Goal: Information Seeking & Learning: Compare options

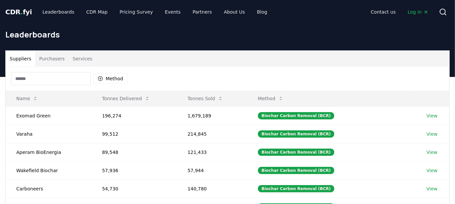
click at [108, 71] on div "Method" at bounding box center [227, 79] width 443 height 24
click at [107, 78] on button "Method" at bounding box center [110, 78] width 34 height 11
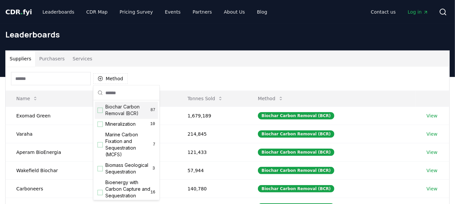
click at [133, 106] on span "Biochar Carbon Removal (BCR)" at bounding box center [127, 110] width 45 height 13
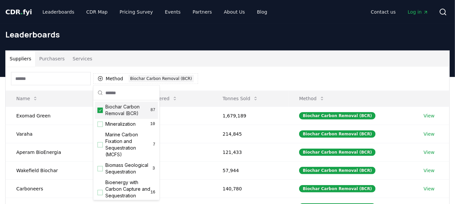
click at [259, 62] on div "Suppliers Purchasers Services" at bounding box center [227, 59] width 443 height 16
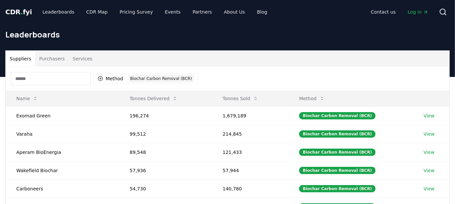
click at [81, 76] on input at bounding box center [51, 78] width 80 height 13
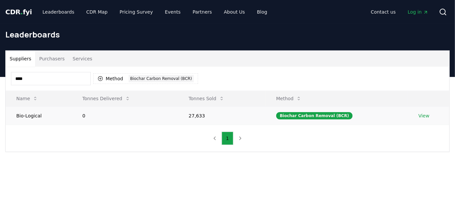
type input "****"
click at [420, 117] on link "View" at bounding box center [423, 116] width 11 height 7
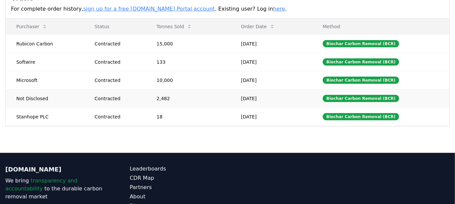
scroll to position [213, 0]
drag, startPoint x: 55, startPoint y: 44, endPoint x: 11, endPoint y: 46, distance: 44.6
click at [11, 46] on td "Rubicon Carbon" at bounding box center [45, 44] width 78 height 18
copy td "Rubicon Carbon"
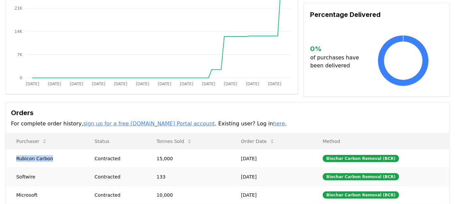
scroll to position [0, 0]
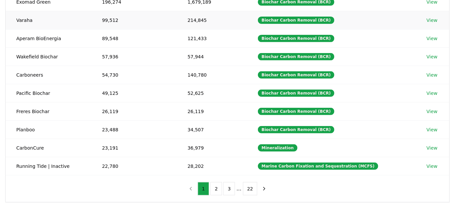
scroll to position [116, 0]
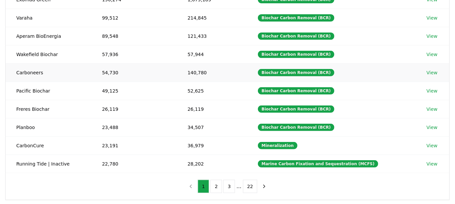
click at [48, 74] on td "Carboneers" at bounding box center [49, 72] width 86 height 18
click at [434, 71] on link "View" at bounding box center [431, 72] width 11 height 7
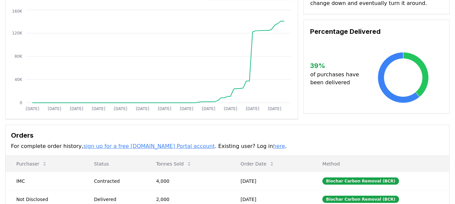
scroll to position [64, 0]
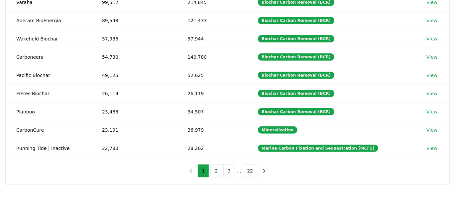
scroll to position [133, 0]
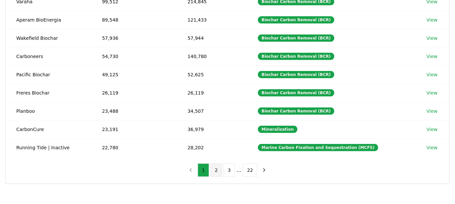
drag, startPoint x: 212, startPoint y: 170, endPoint x: 215, endPoint y: 170, distance: 3.4
click at [215, 170] on button "2" at bounding box center [216, 170] width 12 height 13
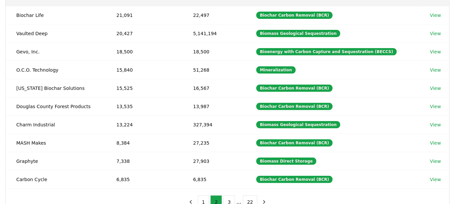
scroll to position [89, 0]
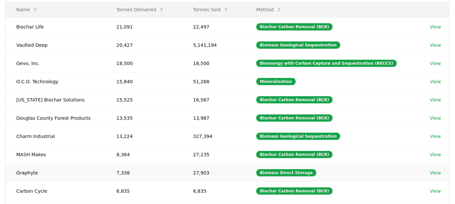
click at [437, 170] on link "View" at bounding box center [435, 173] width 11 height 7
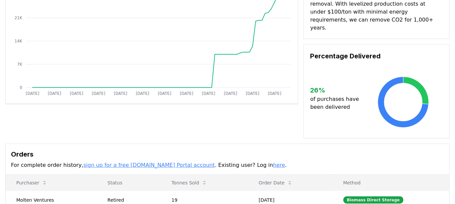
scroll to position [78, 0]
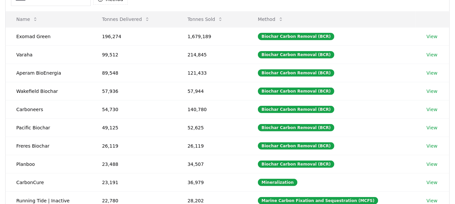
scroll to position [79, 0]
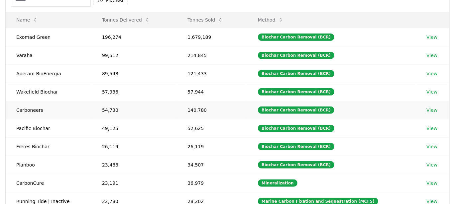
click at [429, 110] on link "View" at bounding box center [431, 110] width 11 height 7
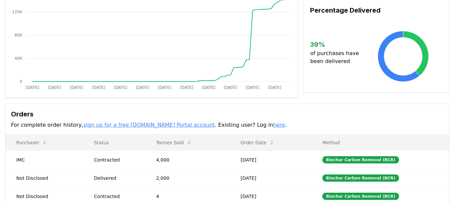
scroll to position [113, 0]
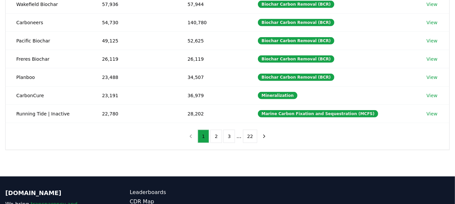
scroll to position [167, 0]
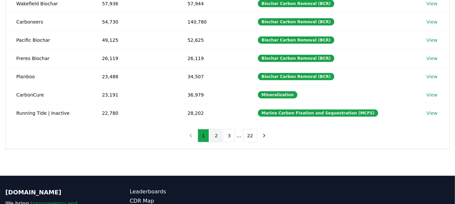
click at [216, 132] on button "2" at bounding box center [216, 135] width 12 height 13
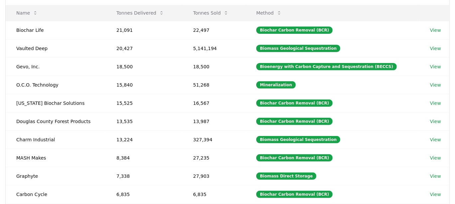
scroll to position [86, 0]
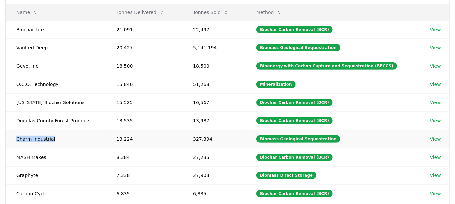
drag, startPoint x: 55, startPoint y: 136, endPoint x: 16, endPoint y: 133, distance: 38.6
click at [16, 133] on td "Charm Industrial" at bounding box center [56, 139] width 100 height 18
copy td "Charm Industrial"
